Goal: Communication & Community: Answer question/provide support

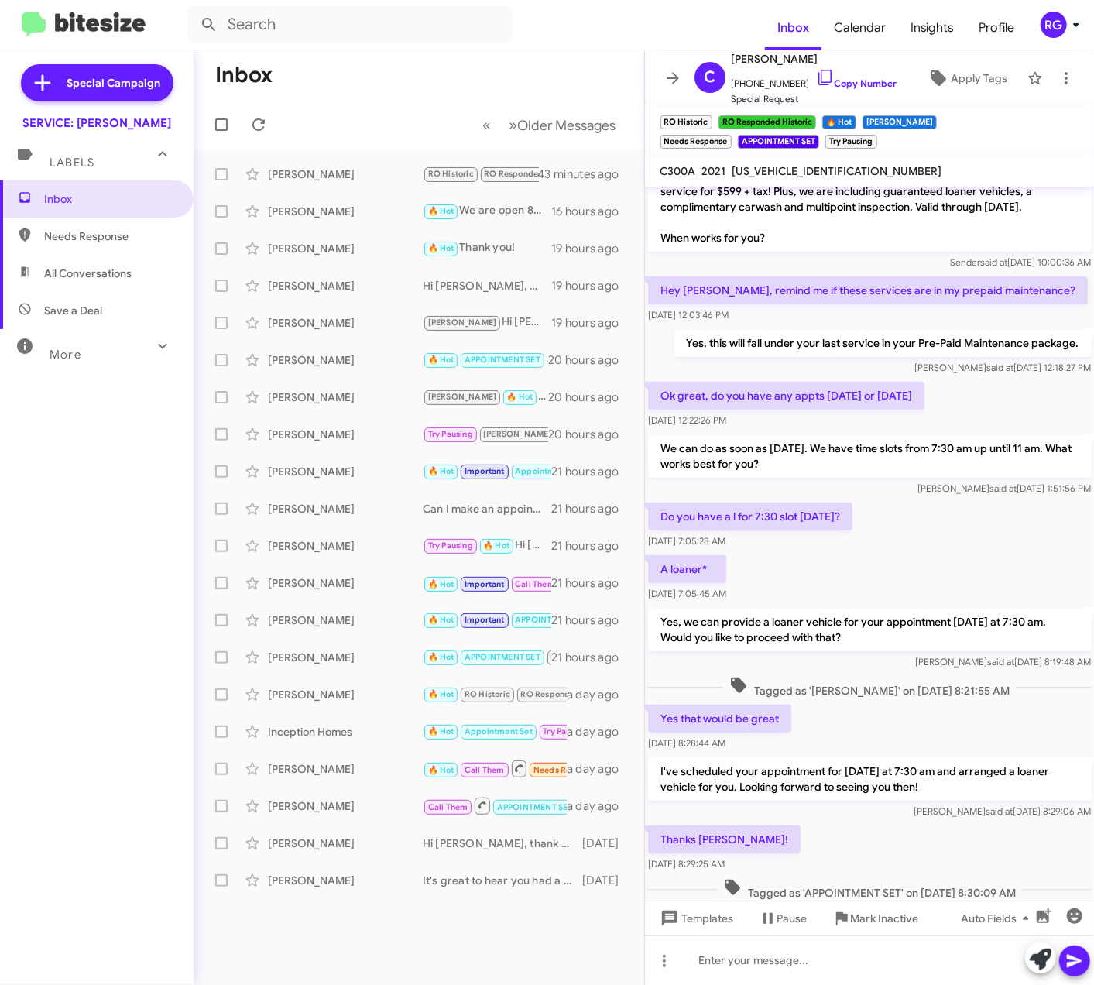
scroll to position [586, 0]
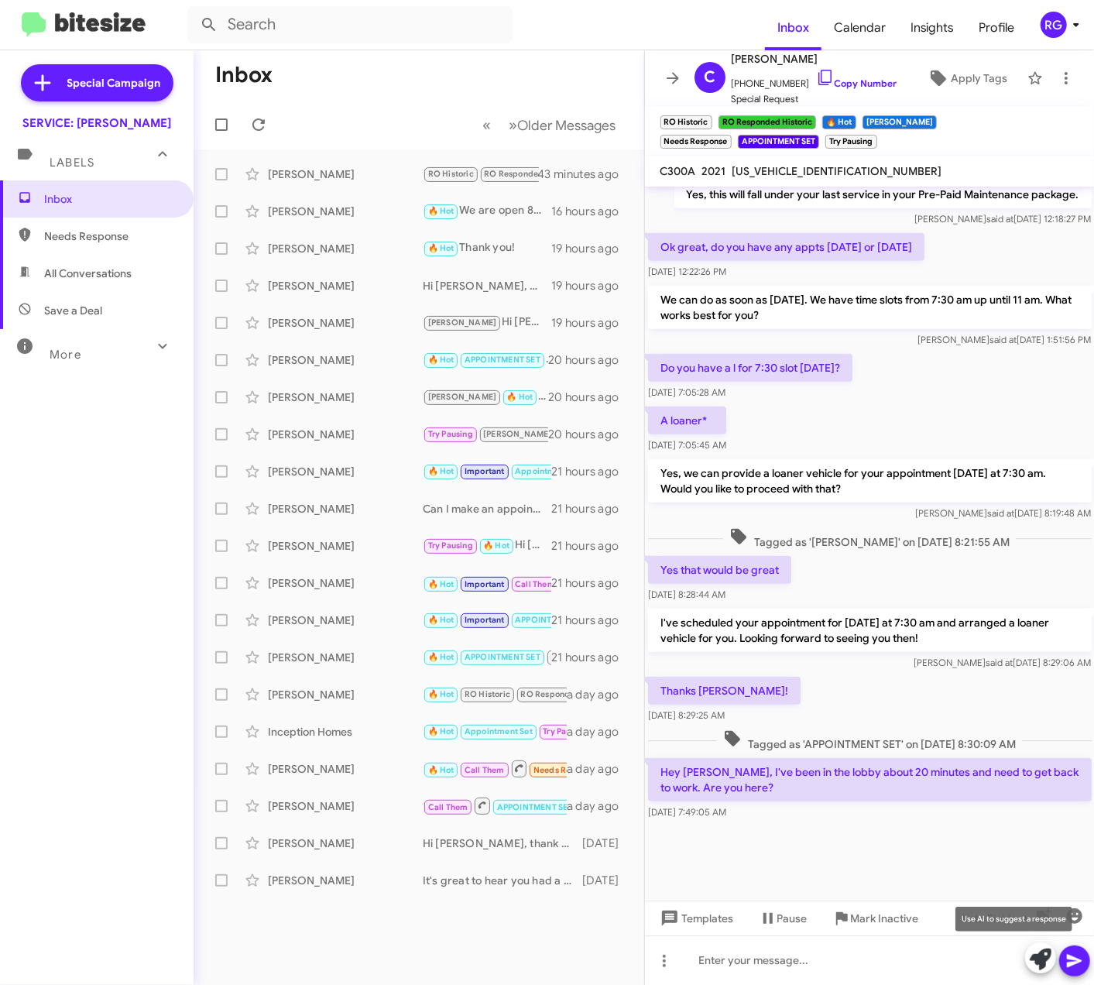
click at [1029, 964] on button at bounding box center [1041, 958] width 31 height 31
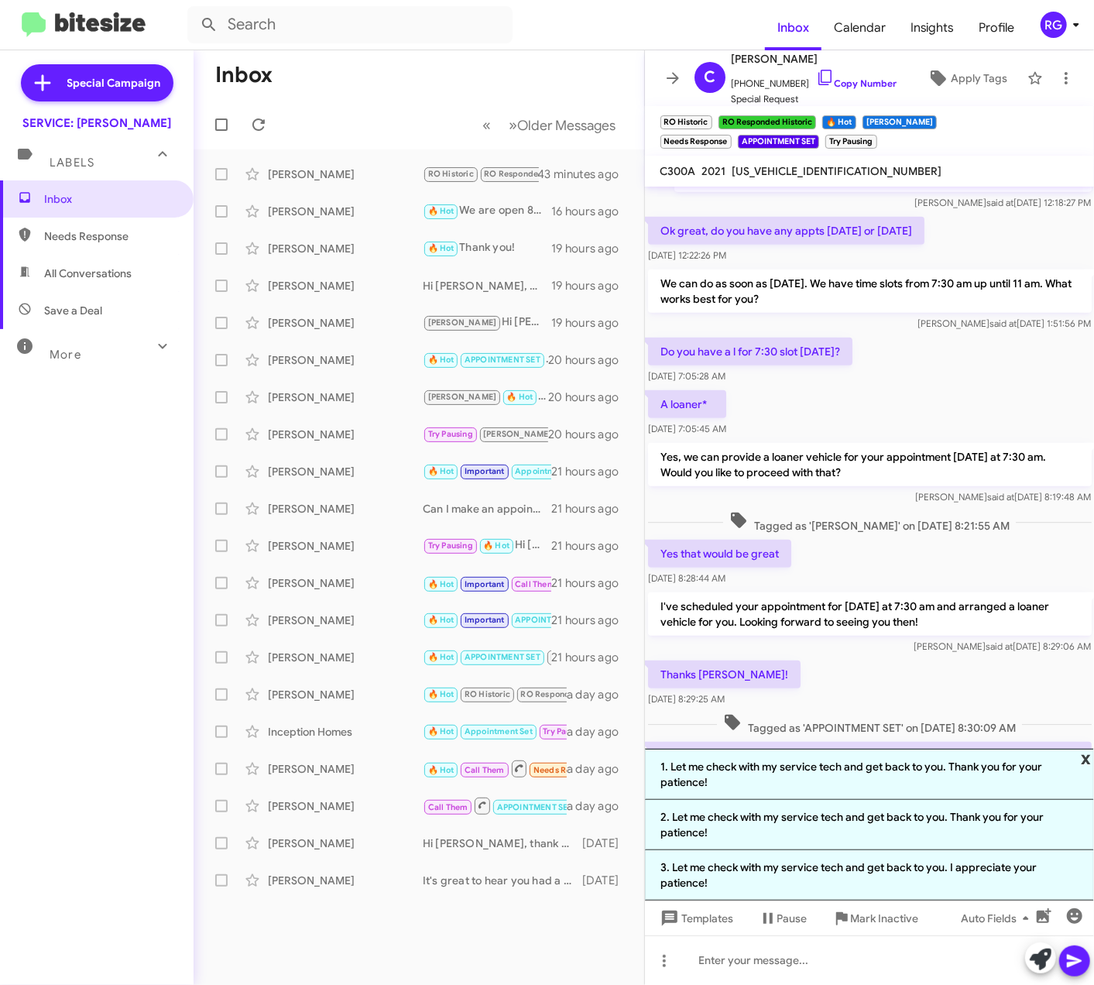
click at [1088, 758] on span "x" at bounding box center [1086, 758] width 10 height 19
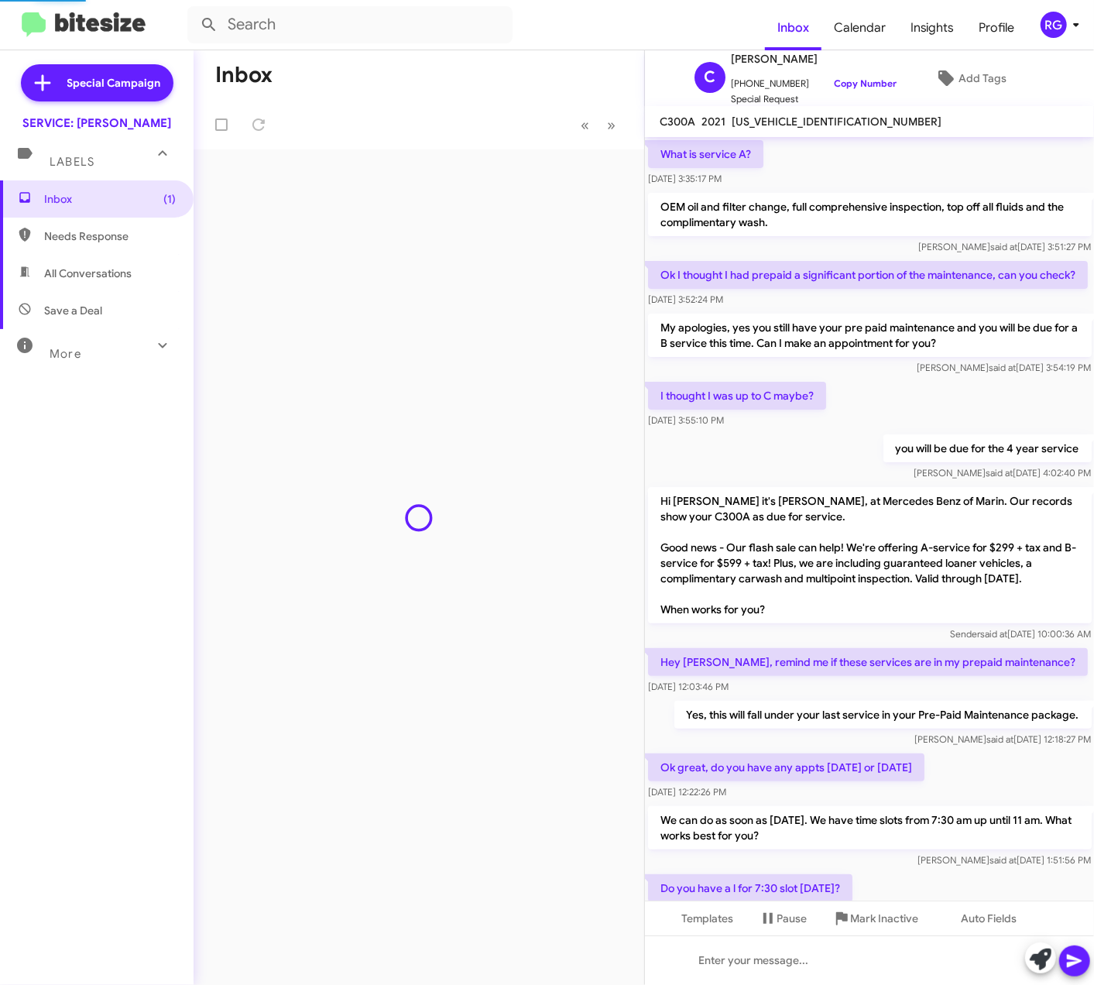
scroll to position [537, 0]
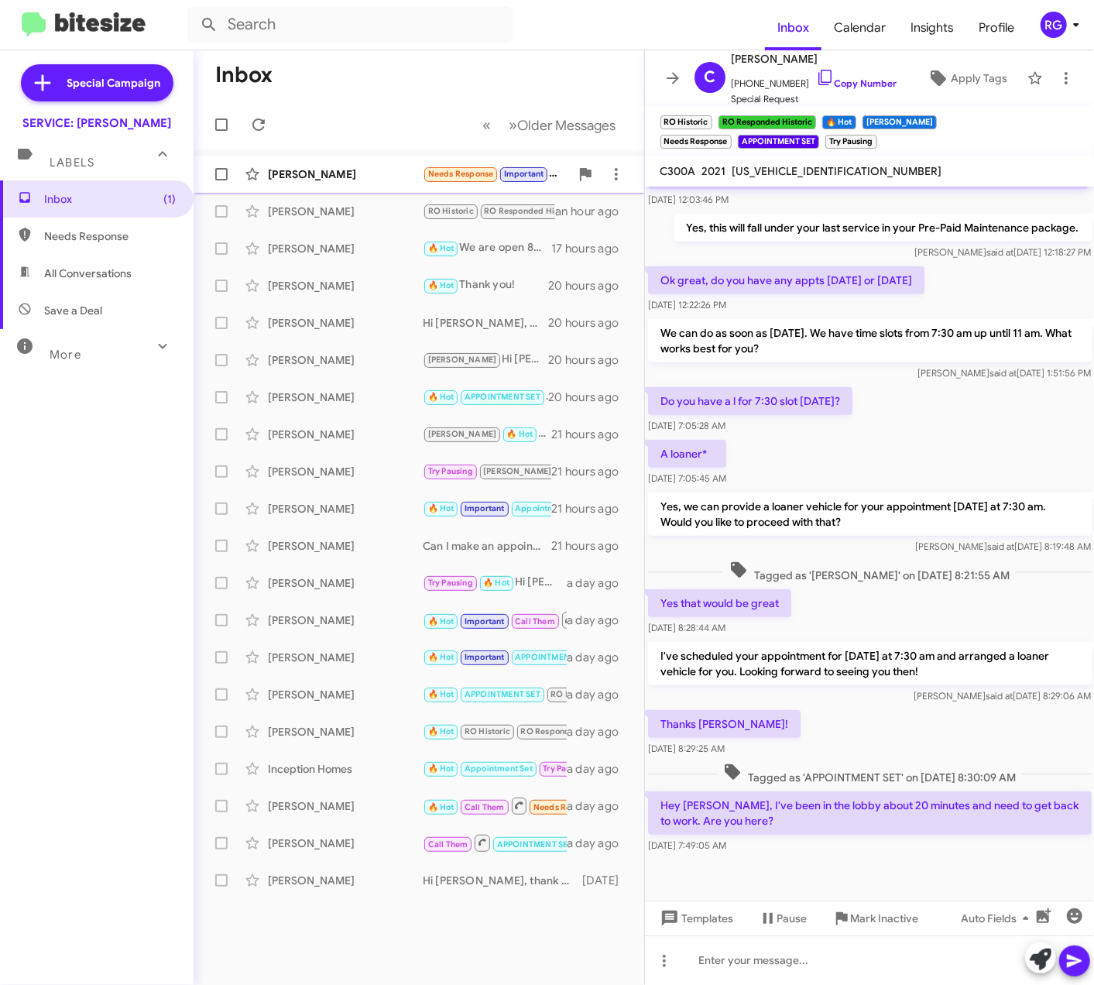
click at [338, 175] on div "[PERSON_NAME]" at bounding box center [345, 174] width 155 height 15
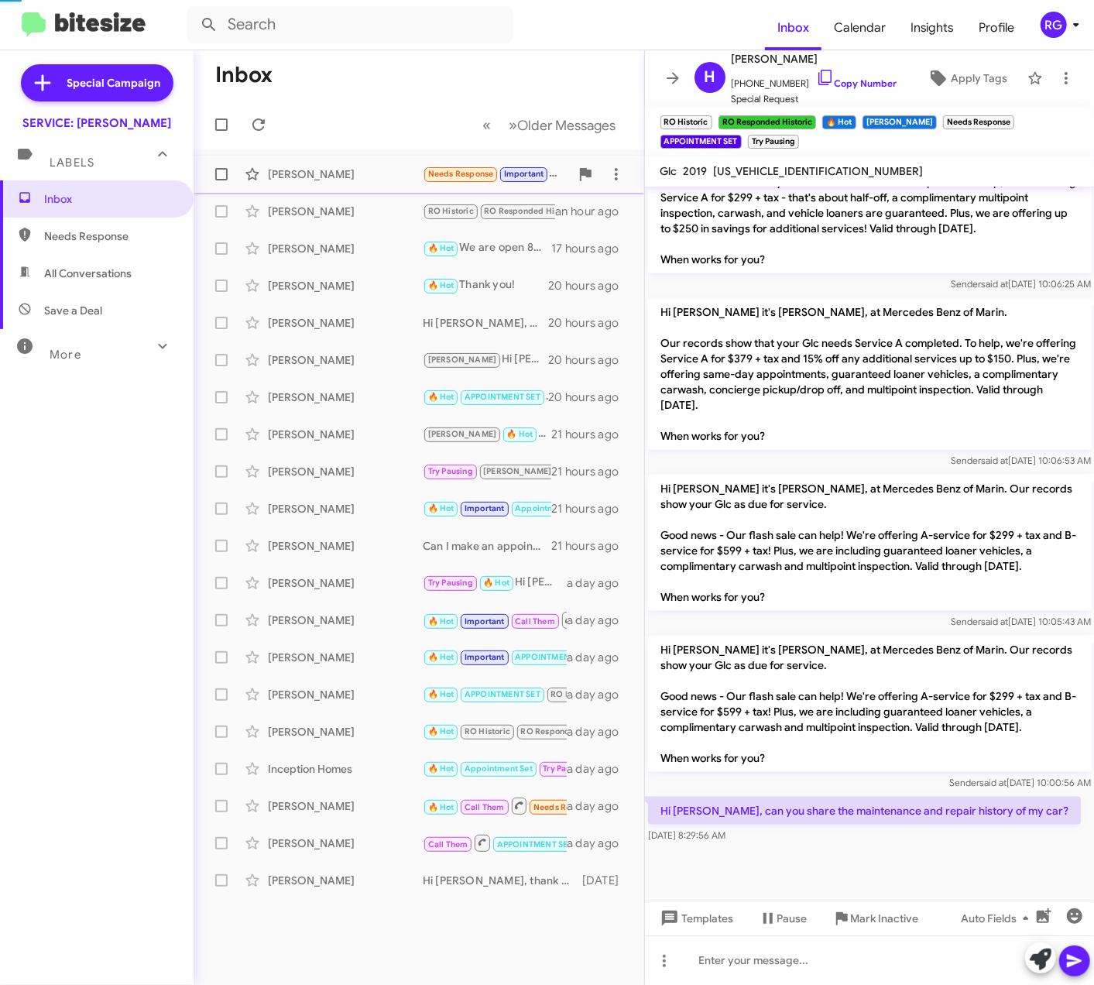
scroll to position [927, 0]
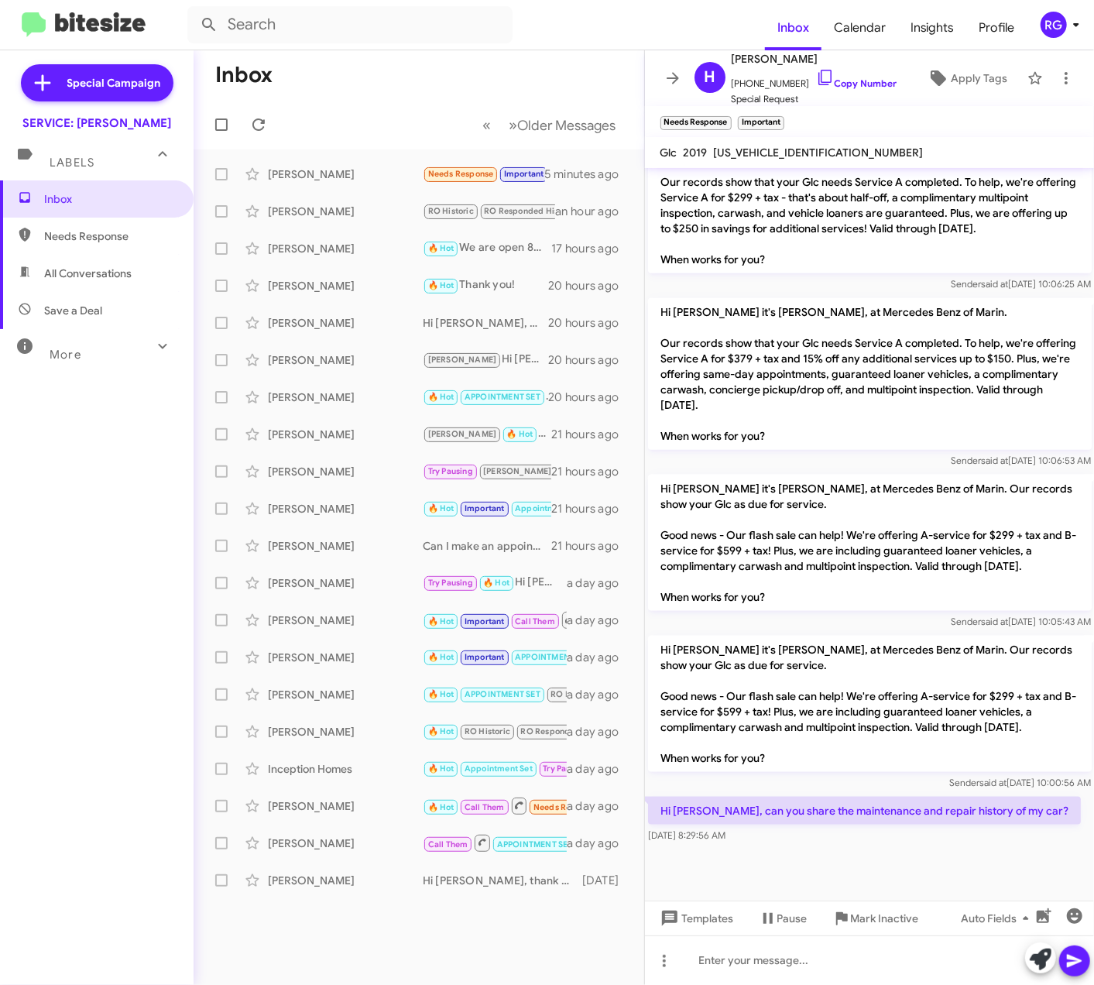
click at [764, 146] on span "WDC0G4KB5KV195529" at bounding box center [819, 153] width 210 height 14
click at [761, 91] on div "H Hiromi Bratti +14158590608 Copy Number Special Request Apply Tags Needs Respo…" at bounding box center [870, 517] width 450 height 935
drag, startPoint x: 761, startPoint y: 91, endPoint x: 785, endPoint y: 158, distance: 71.1
click at [785, 156] on span "WDC0G4KB5KV195529" at bounding box center [819, 153] width 210 height 14
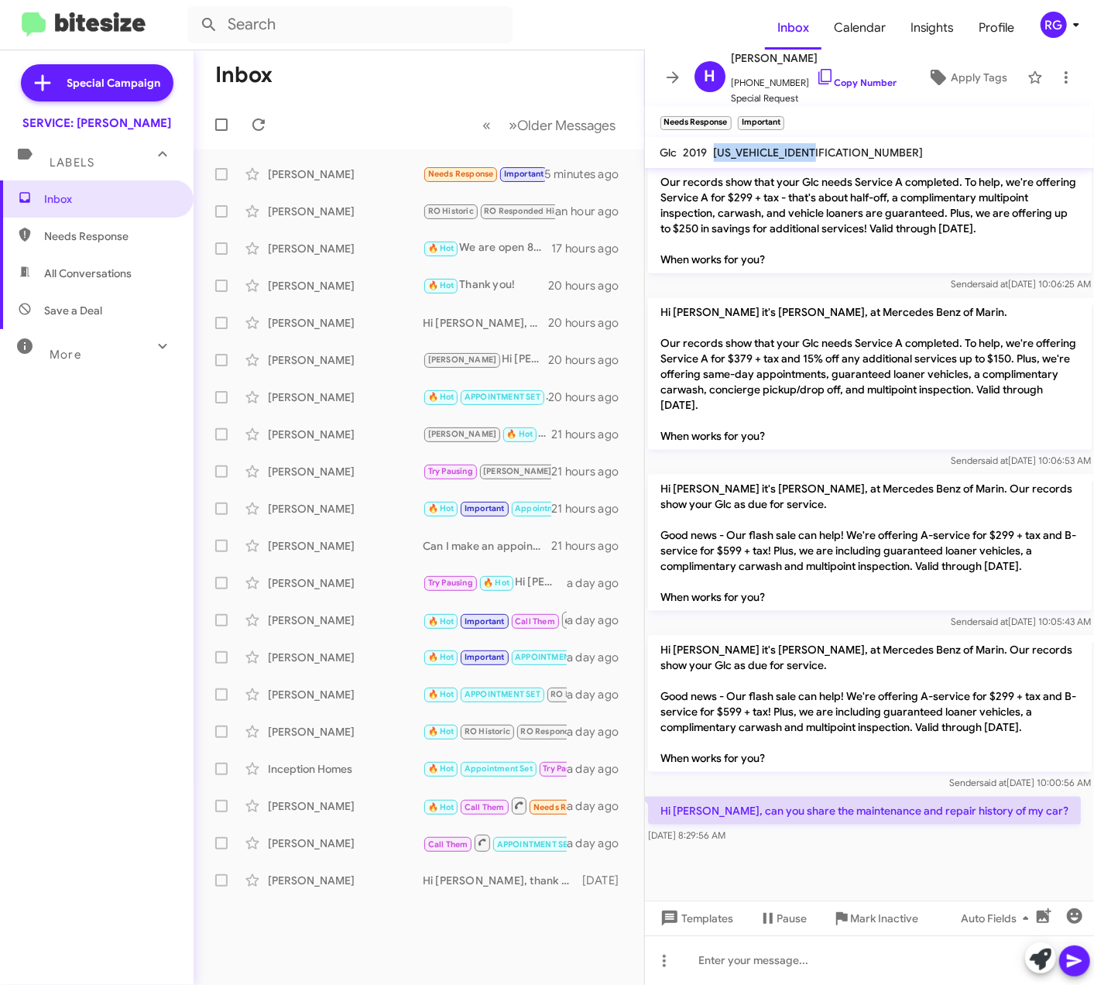
click at [788, 161] on div "WDC0G4KB5KV195529" at bounding box center [819, 152] width 216 height 19
drag, startPoint x: -51, startPoint y: 26, endPoint x: -349, endPoint y: 41, distance: 298.6
click at [827, 153] on span "WDC0G4KB5KV195529" at bounding box center [819, 153] width 210 height 14
click at [828, 153] on span "WDC0G4KB5KV195529" at bounding box center [819, 153] width 210 height 14
copy span "WDC0G4KB5KV195529"
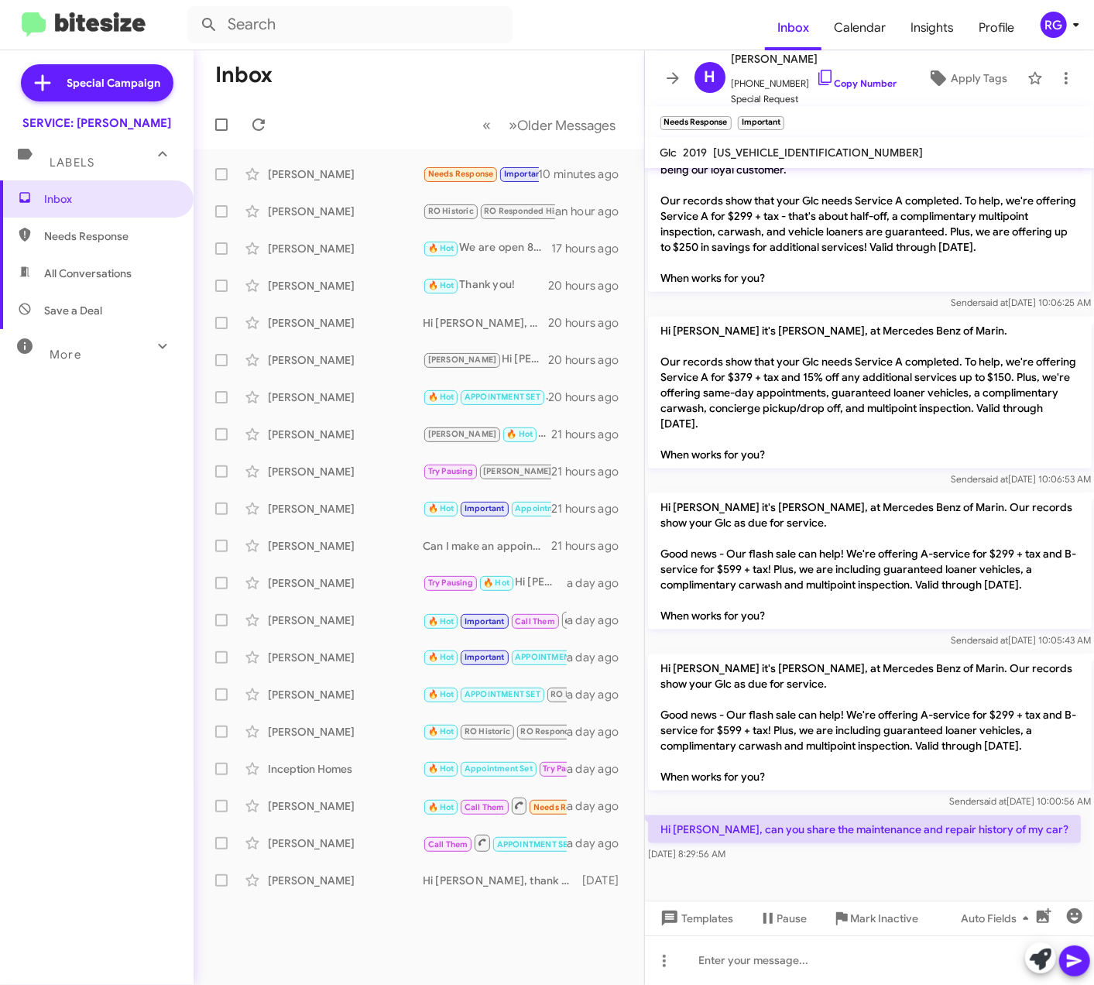
scroll to position [927, 0]
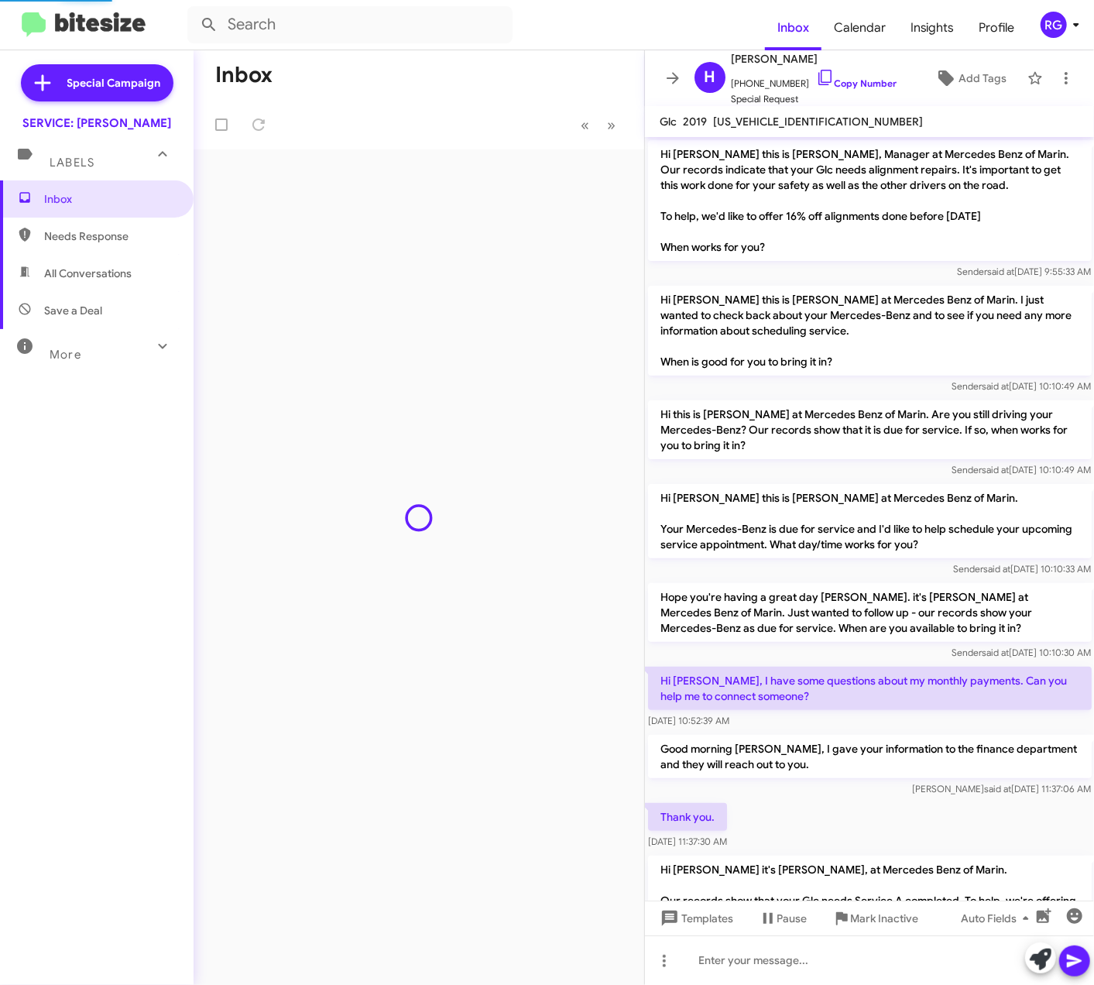
scroll to position [895, 0]
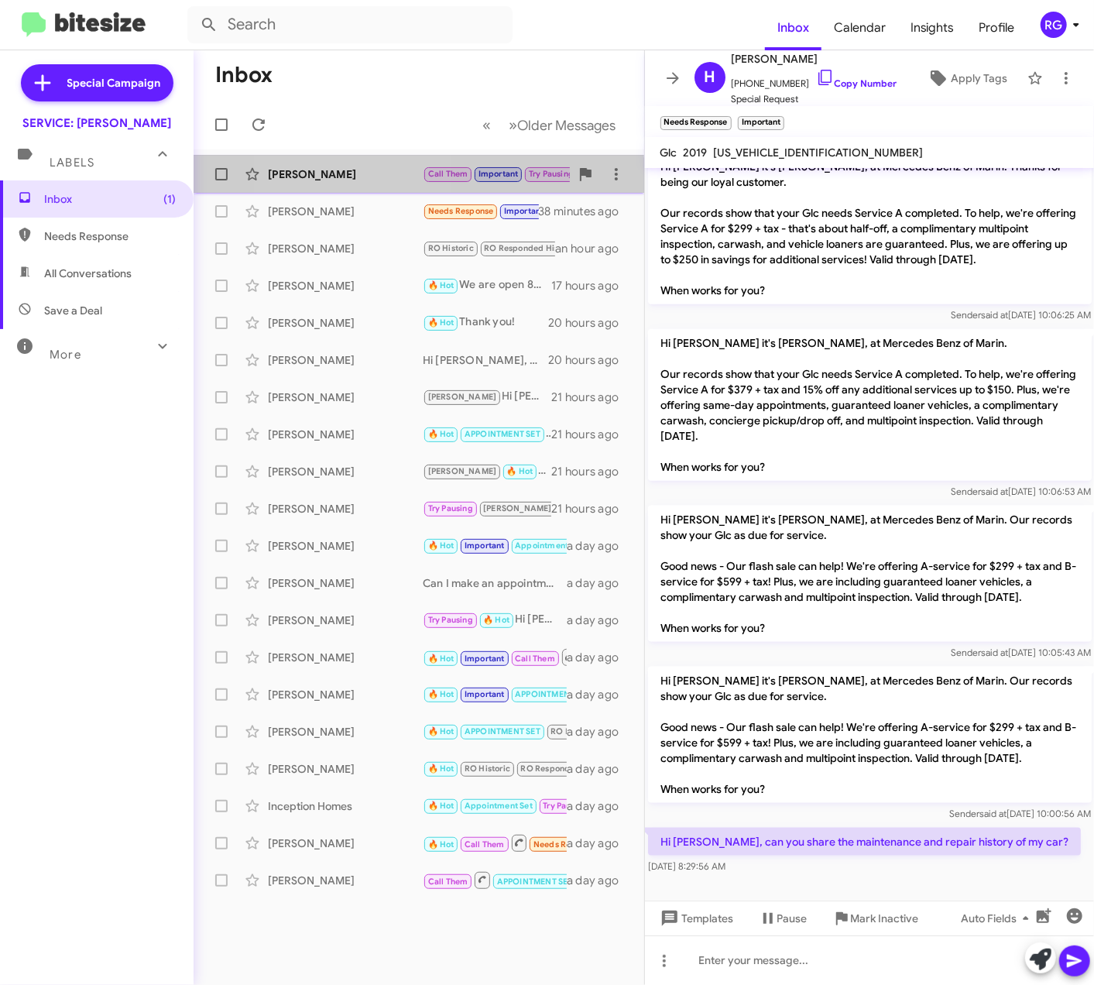
drag, startPoint x: 349, startPoint y: 177, endPoint x: 353, endPoint y: 160, distance: 18.4
click at [349, 174] on div "Adam Boulanger" at bounding box center [345, 174] width 155 height 15
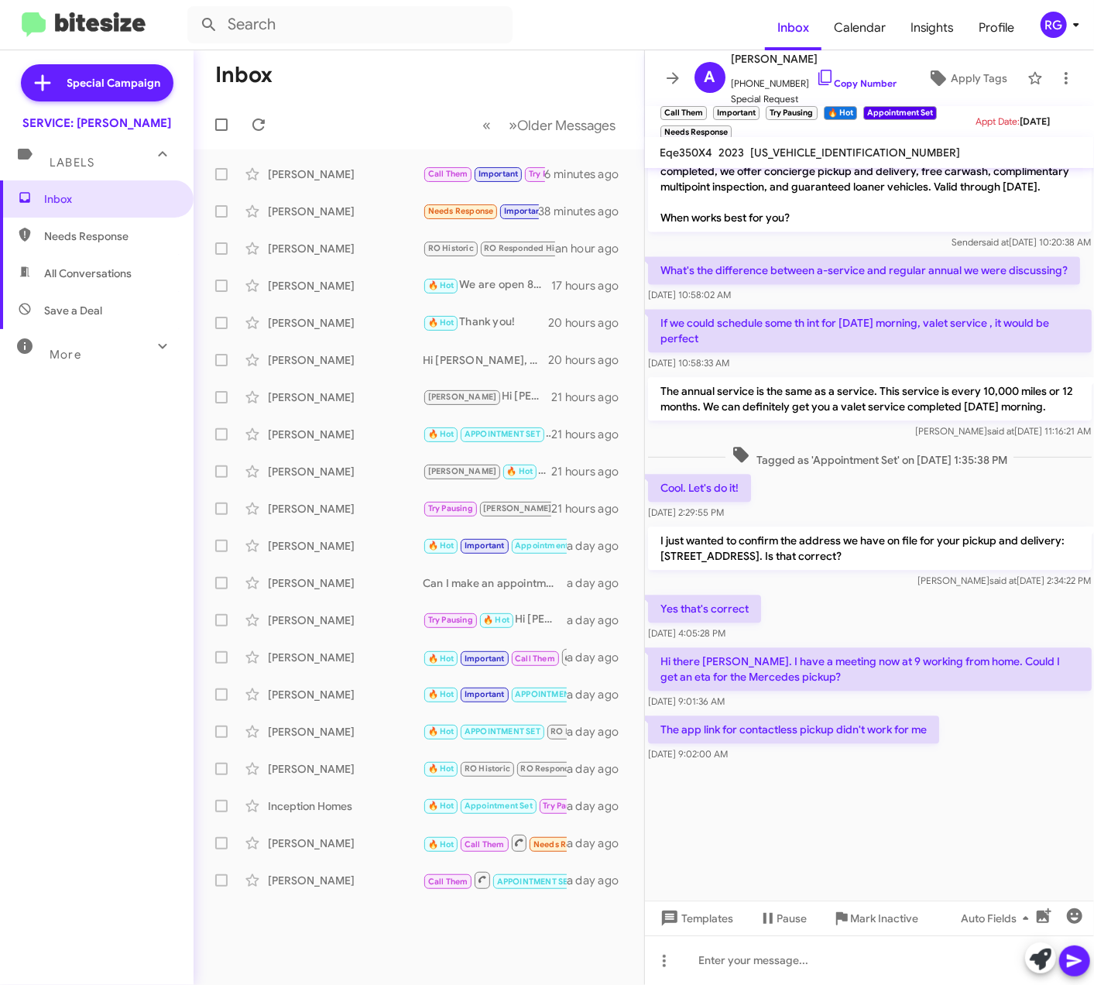
scroll to position [1932, 0]
click at [1039, 967] on icon at bounding box center [1041, 960] width 22 height 22
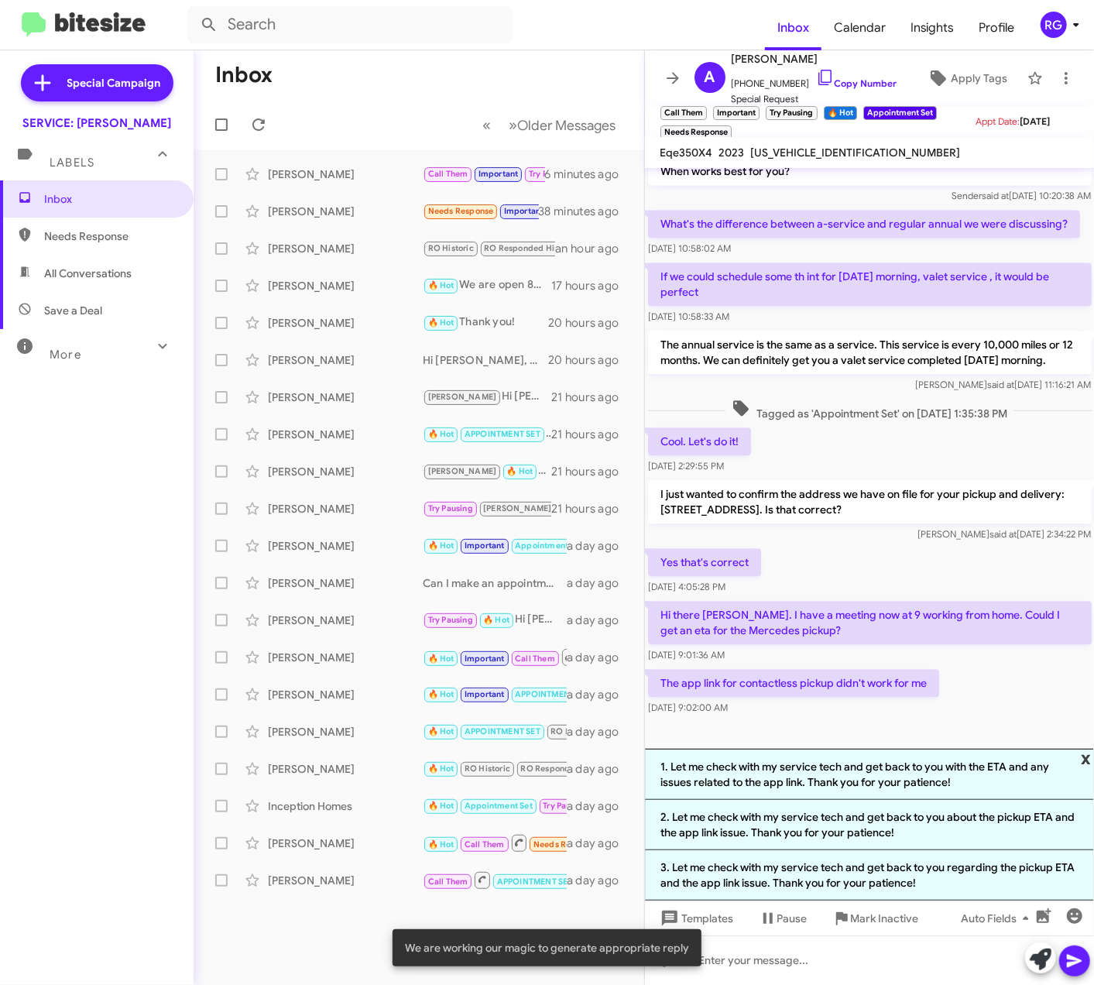
click at [1088, 753] on span "x" at bounding box center [1086, 758] width 10 height 19
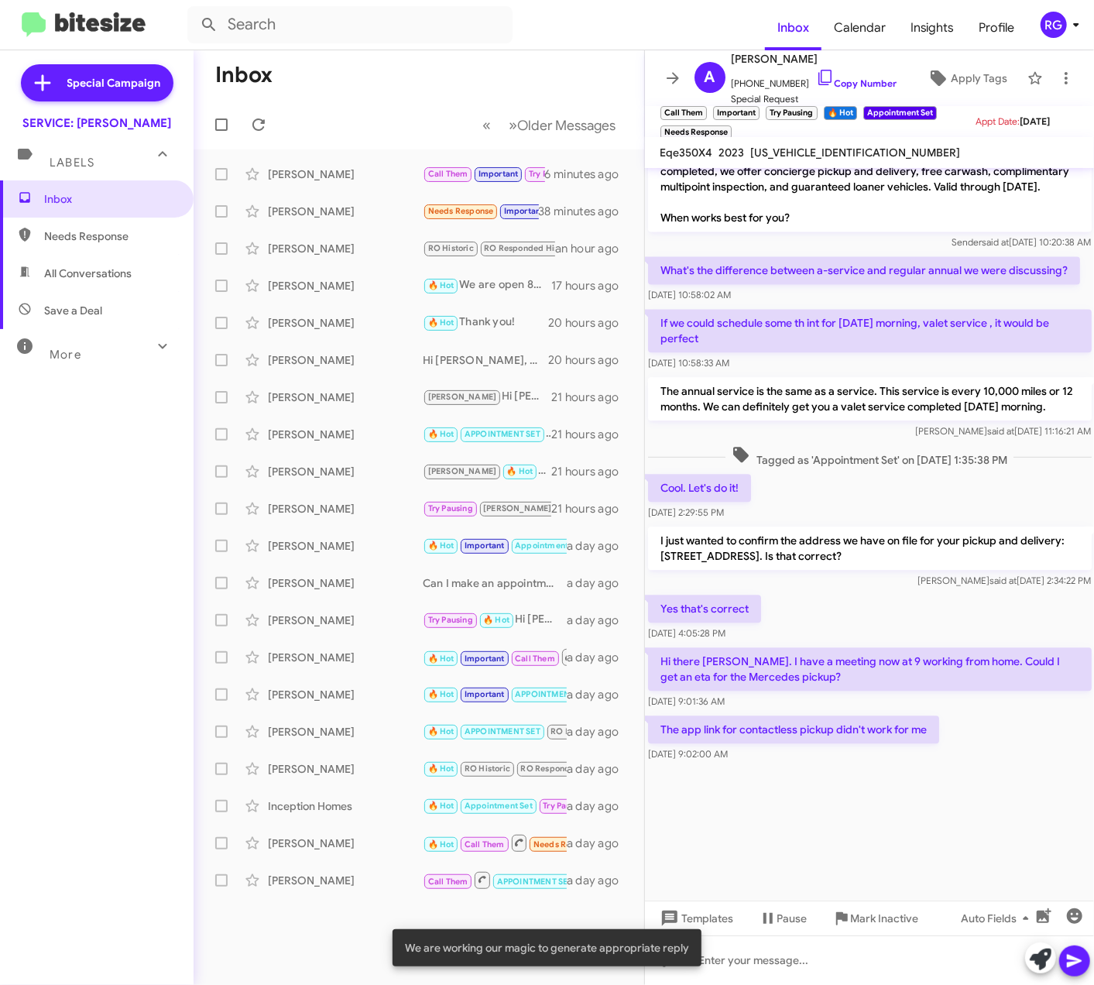
click at [951, 751] on div "The app link for contactless pickup didn't work for me Aug 22, 2025, 9:02:00 AM" at bounding box center [870, 739] width 450 height 53
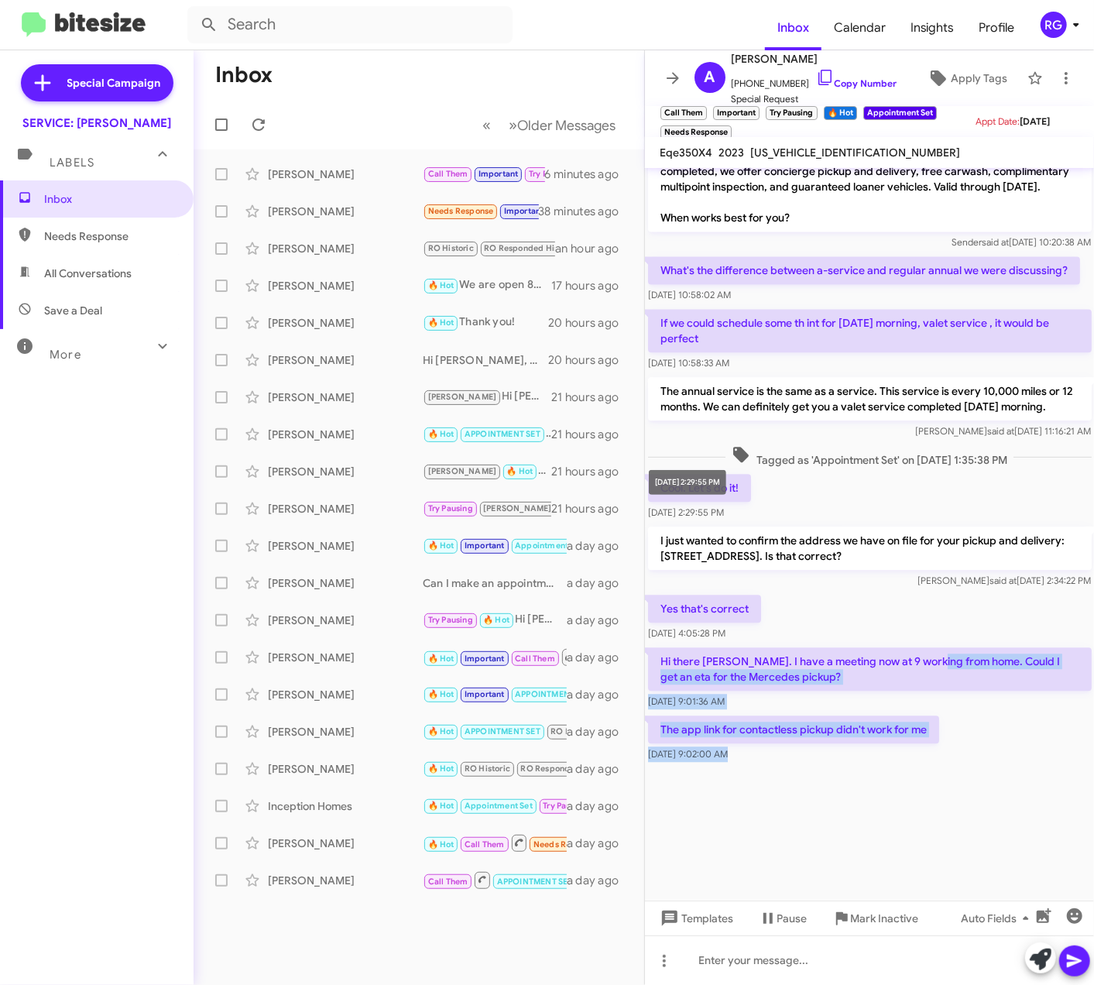
drag, startPoint x: 948, startPoint y: 751, endPoint x: 968, endPoint y: 666, distance: 86.8
drag, startPoint x: 968, startPoint y: 666, endPoint x: 976, endPoint y: 731, distance: 65.5
click at [974, 730] on div "The app link for contactless pickup didn't work for me Aug 22, 2025, 9:02:00 AM" at bounding box center [870, 739] width 450 height 53
click at [973, 748] on div "The app link for contactless pickup didn't work for me Aug 22, 2025, 9:02:00 AM" at bounding box center [870, 739] width 450 height 53
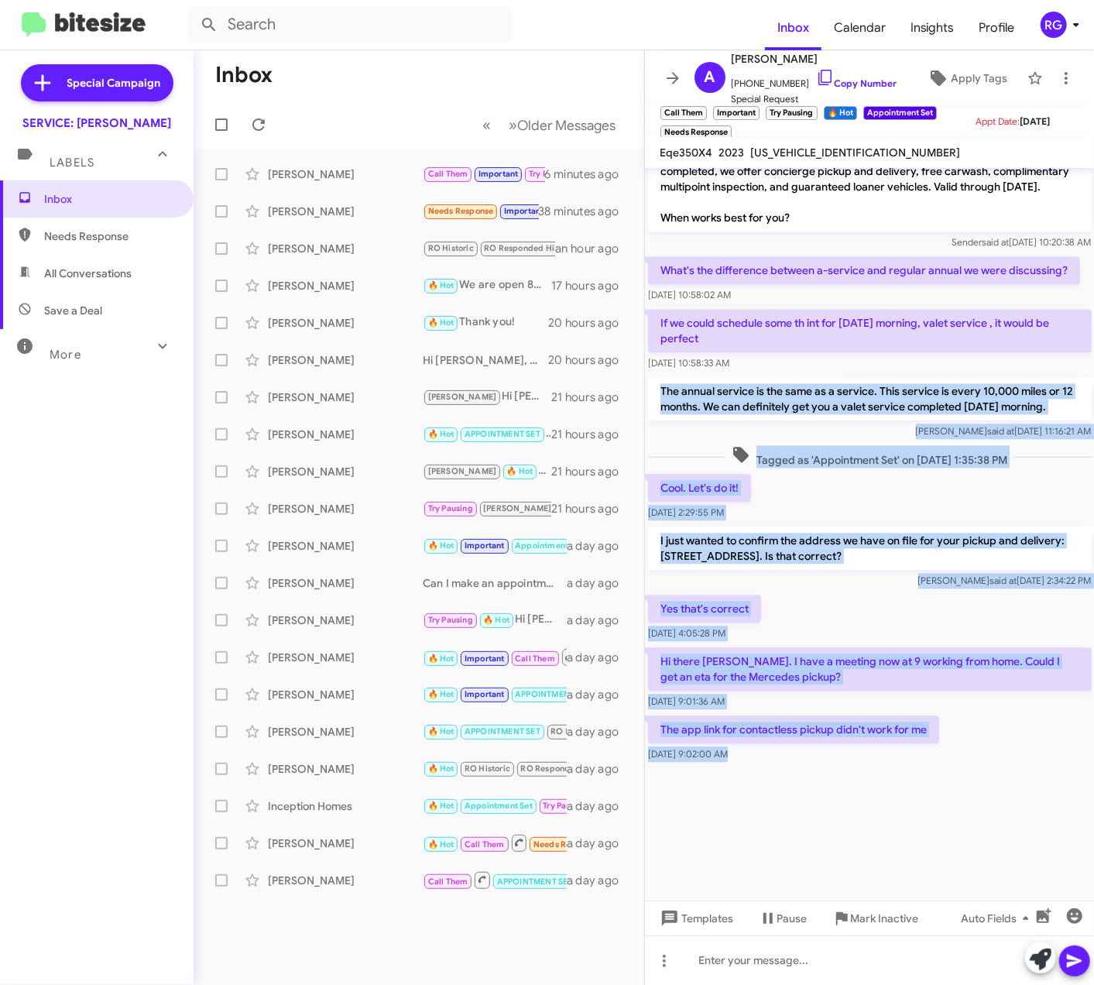
drag, startPoint x: 974, startPoint y: 751, endPoint x: 655, endPoint y: 373, distance: 494.8
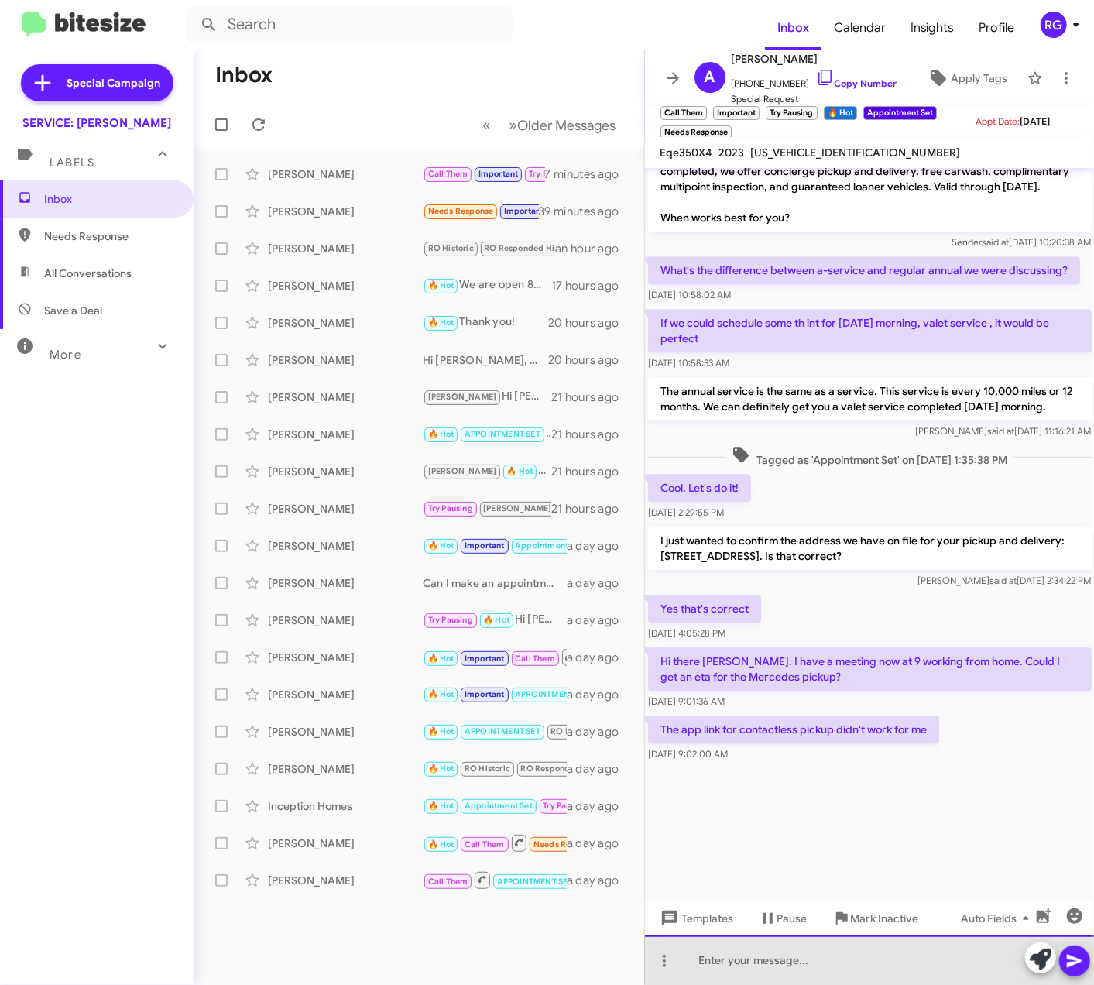
click at [784, 974] on div at bounding box center [870, 961] width 450 height 50
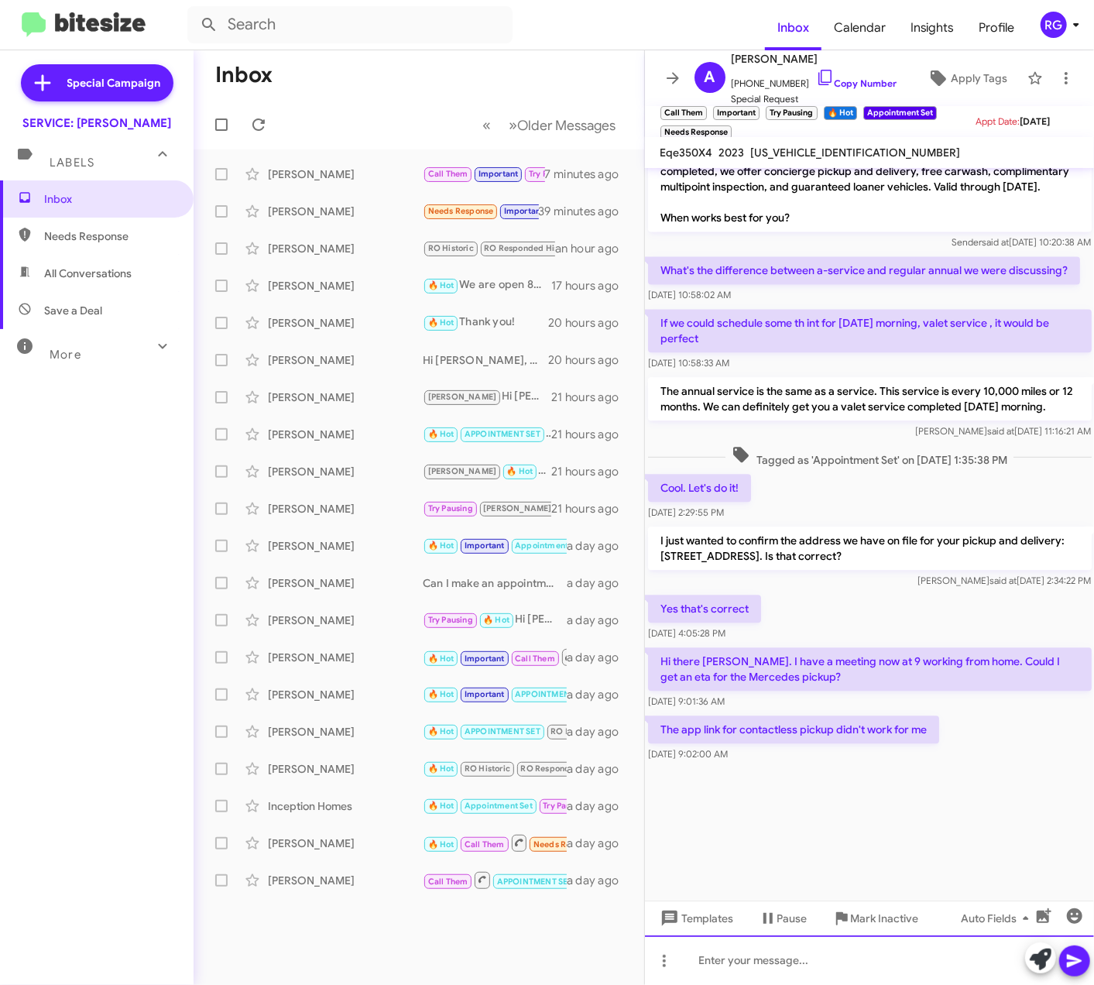
paste div
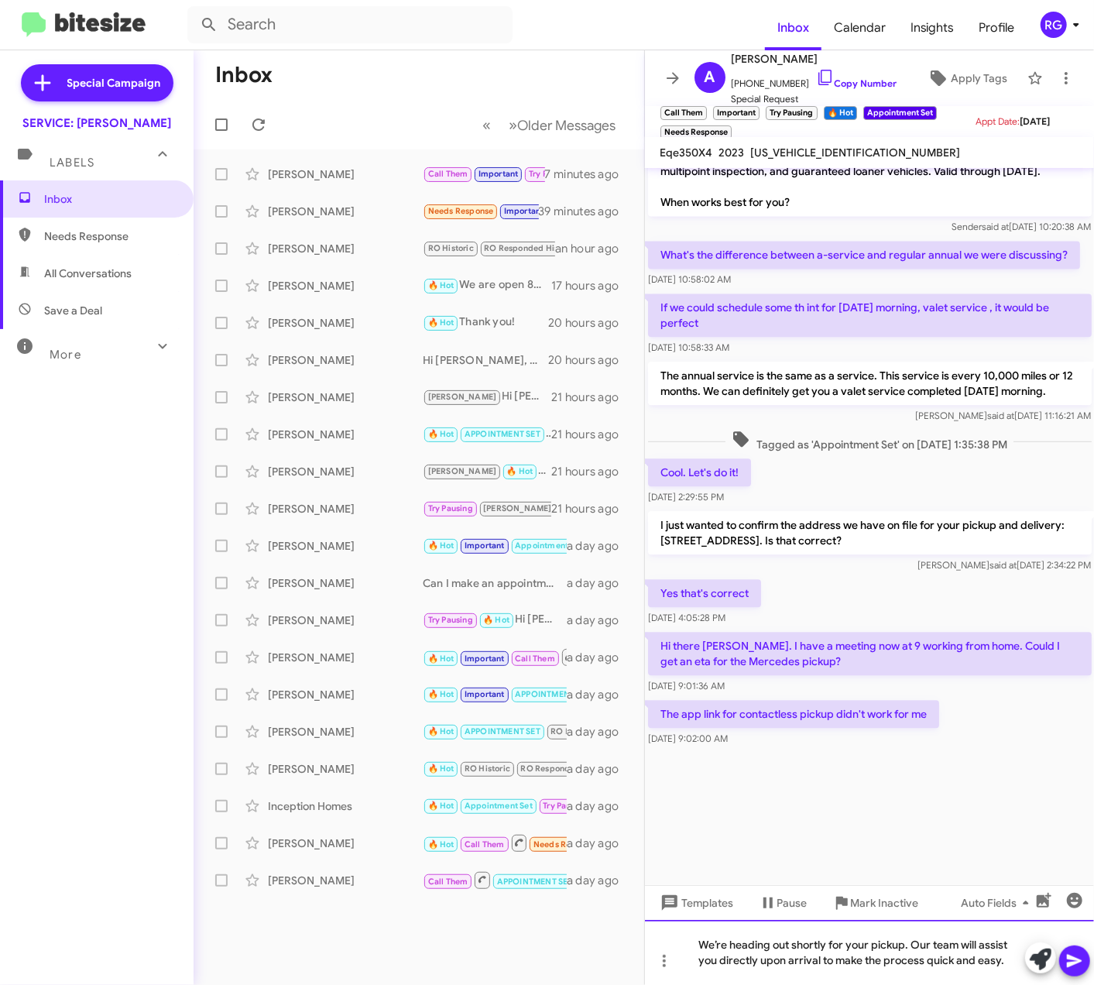
drag, startPoint x: 880, startPoint y: 967, endPoint x: 895, endPoint y: 965, distance: 15.7
click at [881, 968] on div "We’re heading out shortly for your pickup. Our team will assist you directly up…" at bounding box center [870, 952] width 450 height 65
click at [943, 959] on div "We’re heading out shortly for your pickup. Our team will assist you directly up…" at bounding box center [870, 952] width 450 height 65
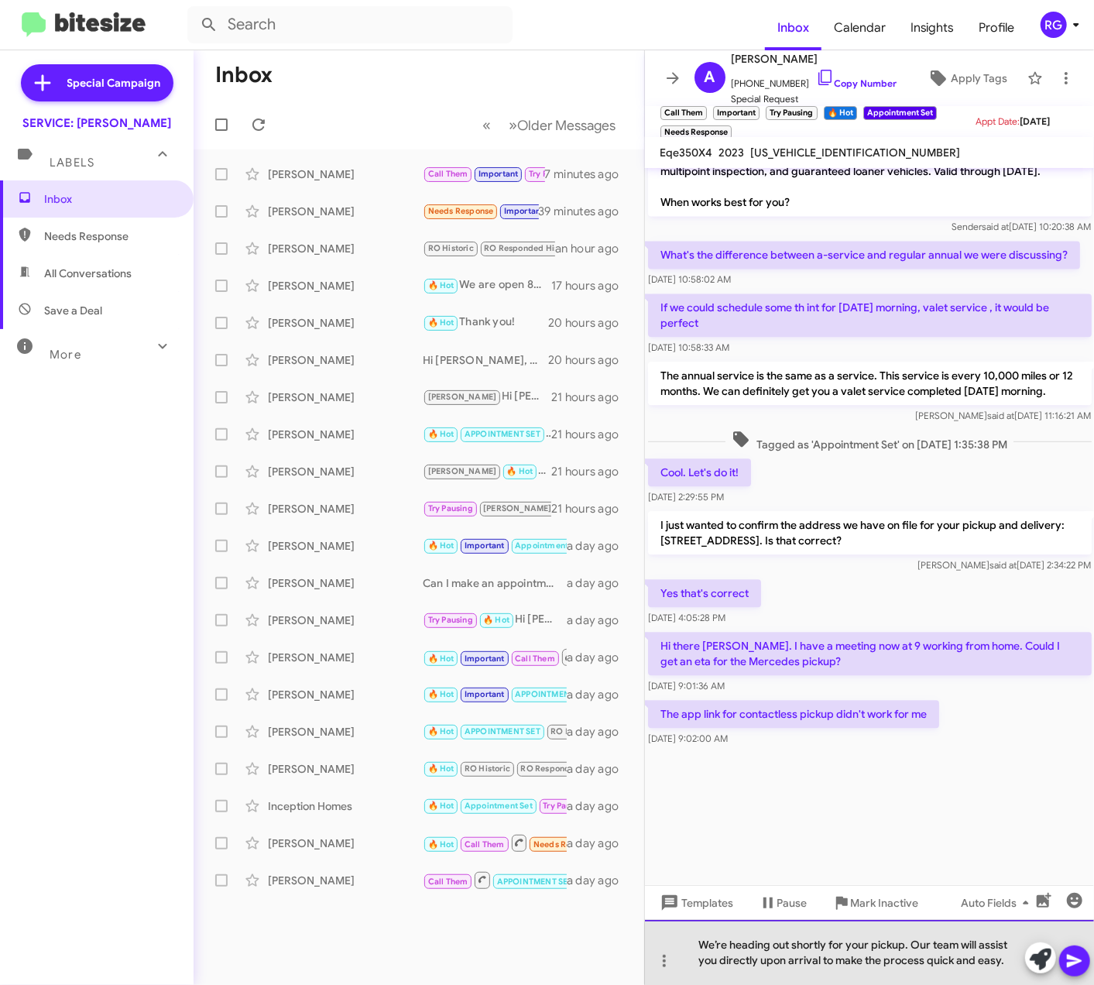
click at [985, 958] on div "We’re heading out shortly for your pickup. Our team will assist you directly up…" at bounding box center [870, 952] width 450 height 65
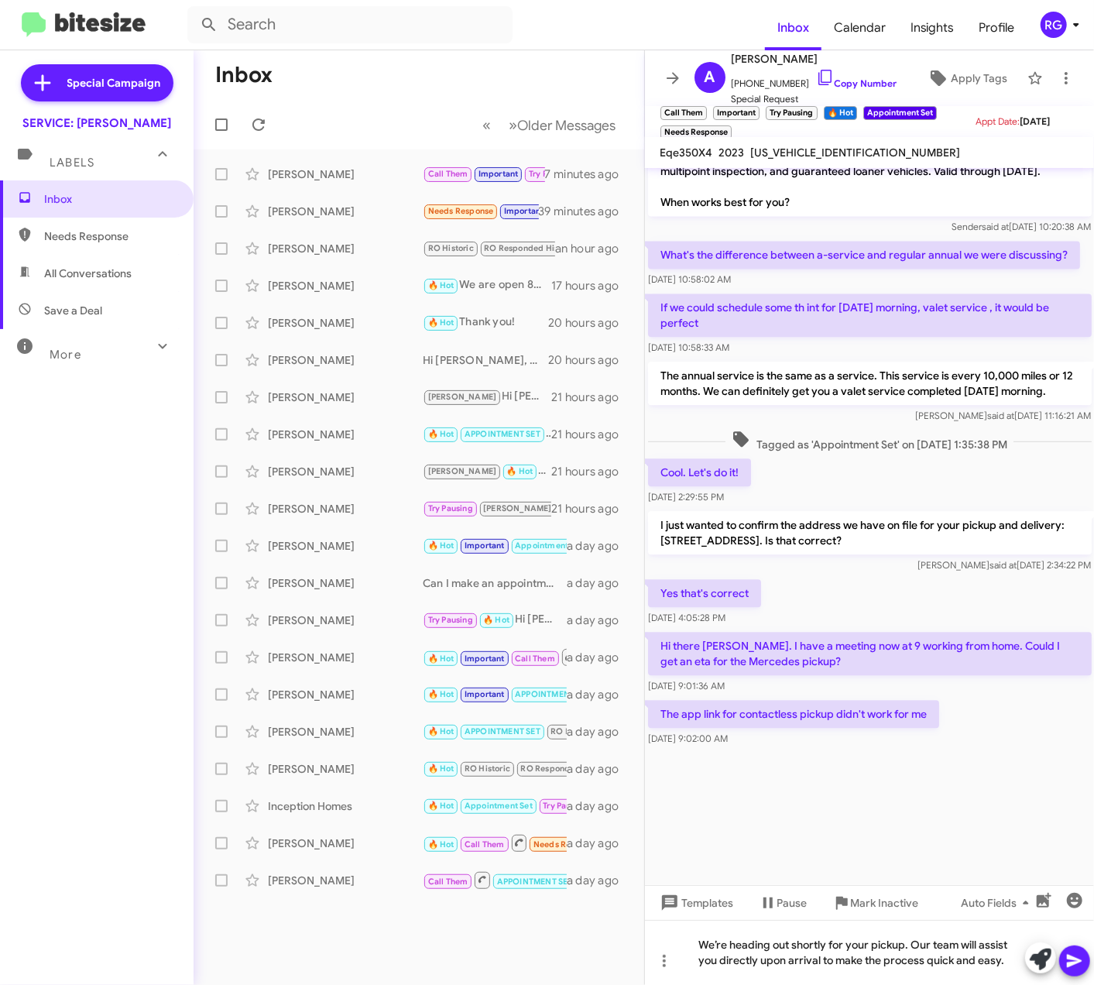
click at [1073, 962] on icon at bounding box center [1075, 961] width 19 height 19
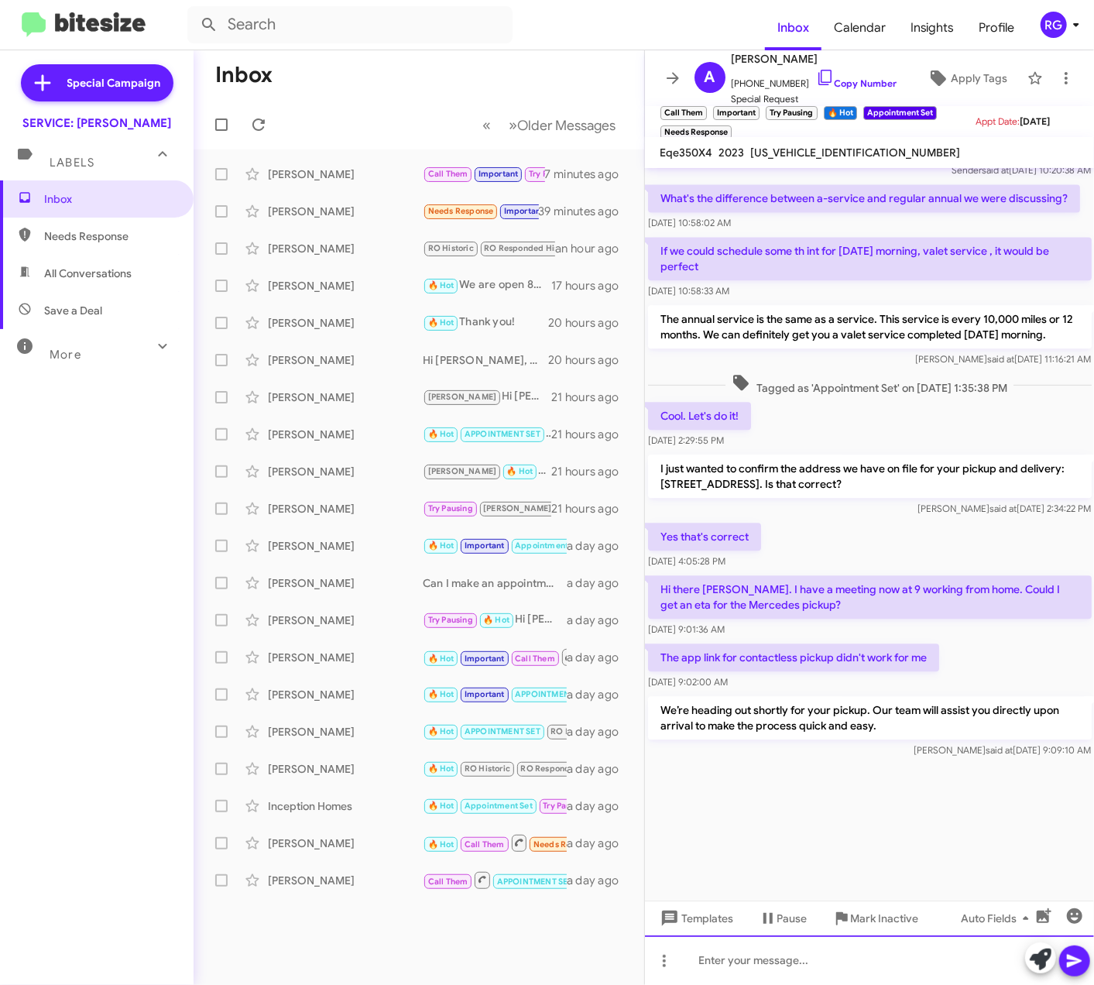
scroll to position [2005, 0]
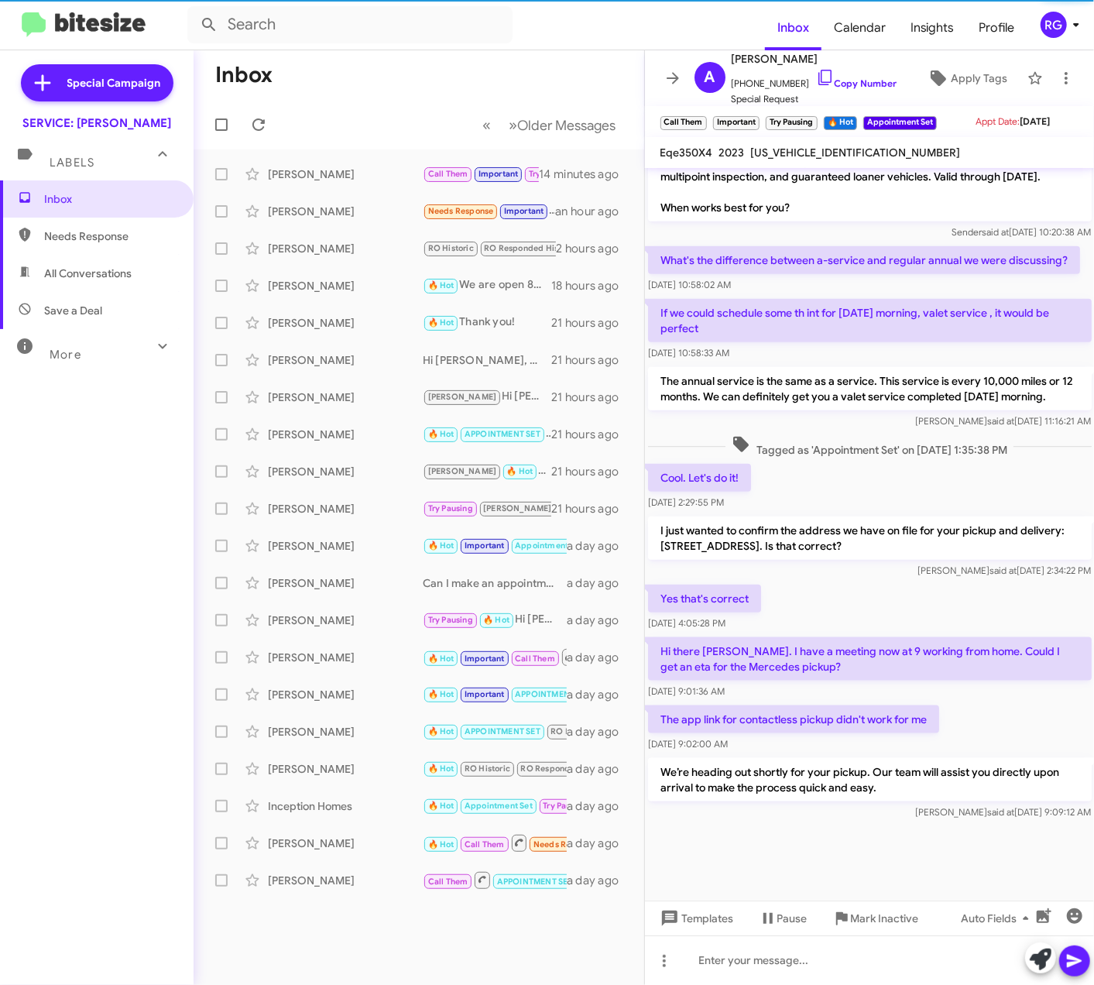
scroll to position [824, 0]
